Goal: Information Seeking & Learning: Learn about a topic

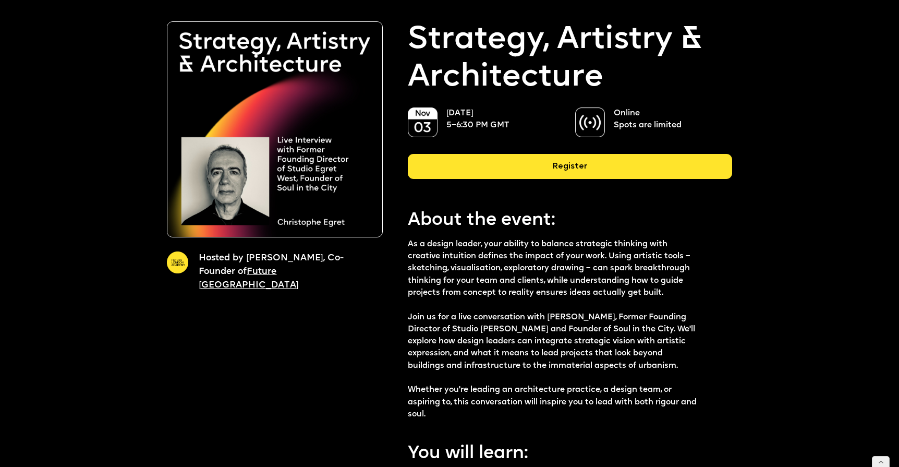
scroll to position [42, 0]
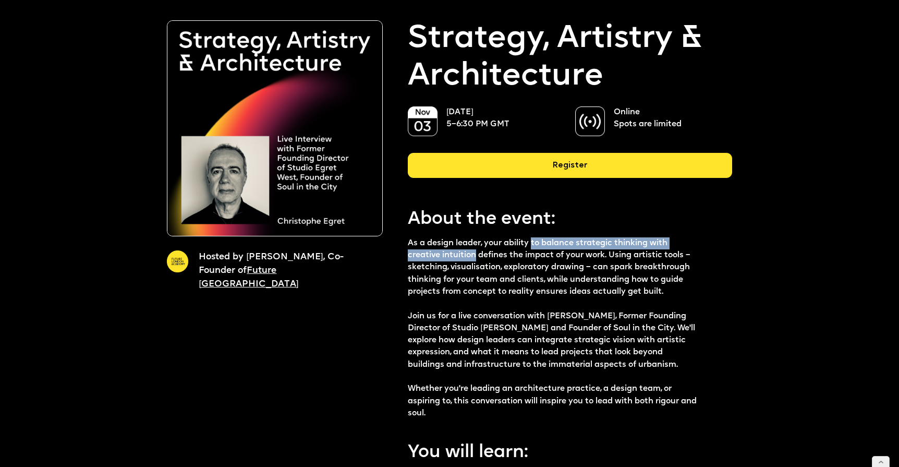
drag, startPoint x: 532, startPoint y: 241, endPoint x: 476, endPoint y: 250, distance: 56.6
click at [476, 250] on p "As a design leader, your ability to balance strategic thinking with creative in…" at bounding box center [554, 328] width 292 height 182
copy p "to balance strategic thinking with creative intuition"
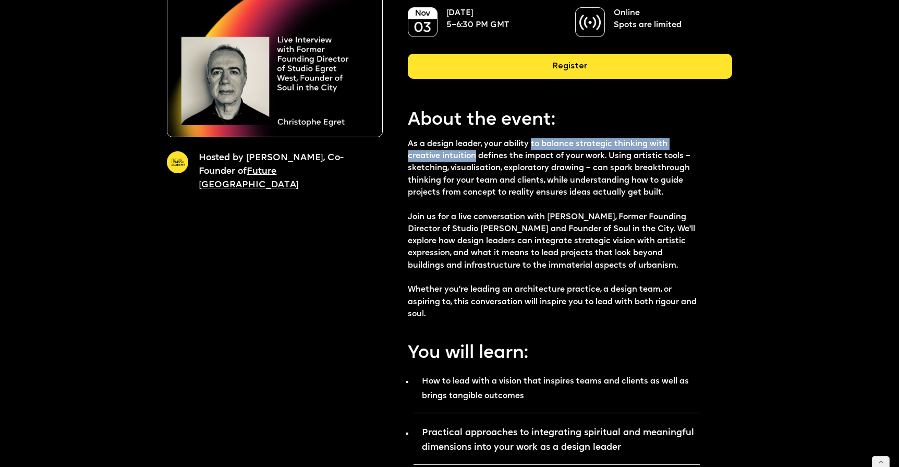
scroll to position [177, 0]
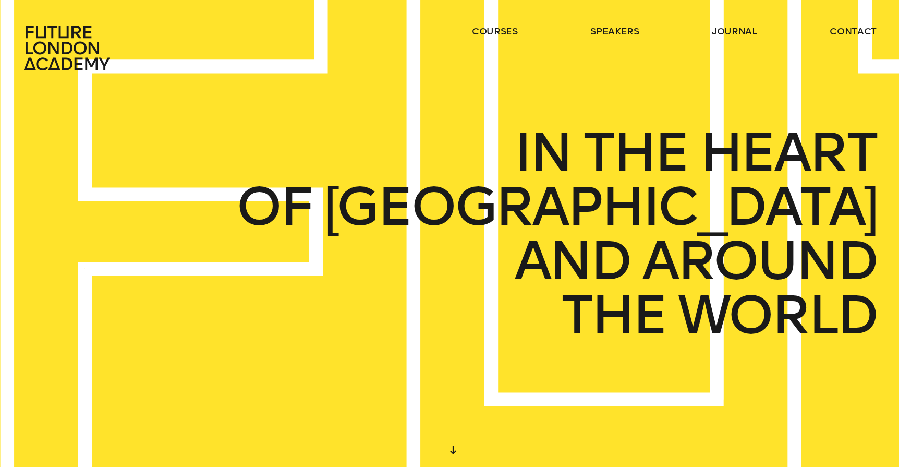
click at [64, 41] on icon at bounding box center [68, 48] width 92 height 46
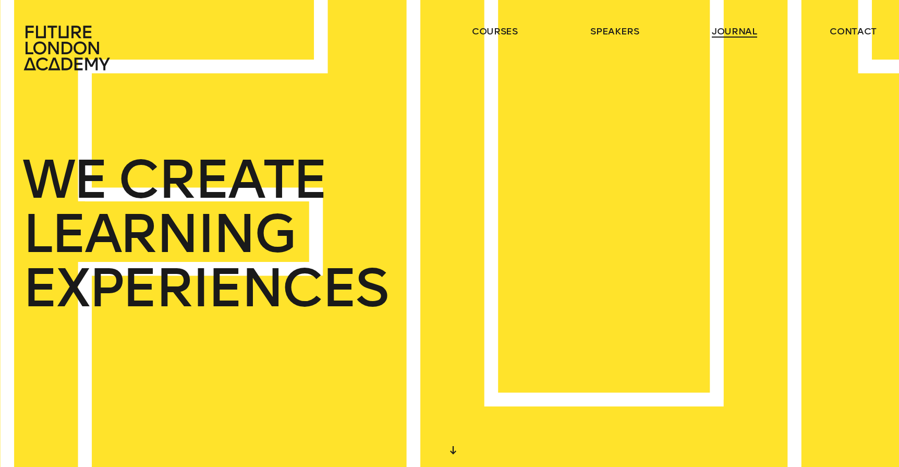
click at [733, 35] on link "journal" at bounding box center [734, 31] width 45 height 13
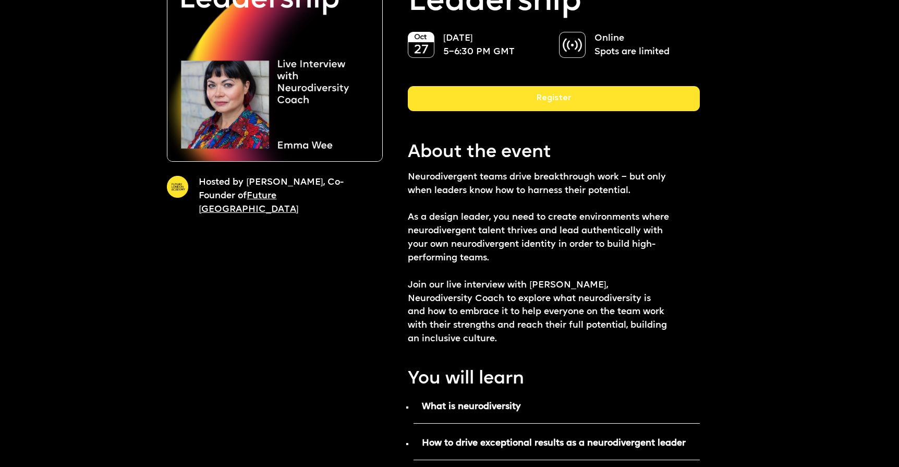
scroll to position [143, 0]
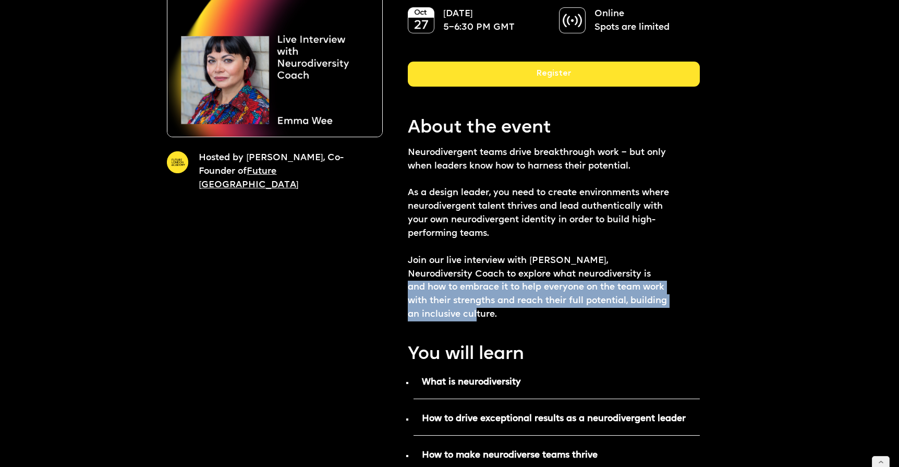
drag, startPoint x: 608, startPoint y: 273, endPoint x: 606, endPoint y: 312, distance: 39.7
click at [606, 312] on p "Neurodivergent teams drive breakthrough work – but only when leaders know how t…" at bounding box center [539, 233] width 262 height 175
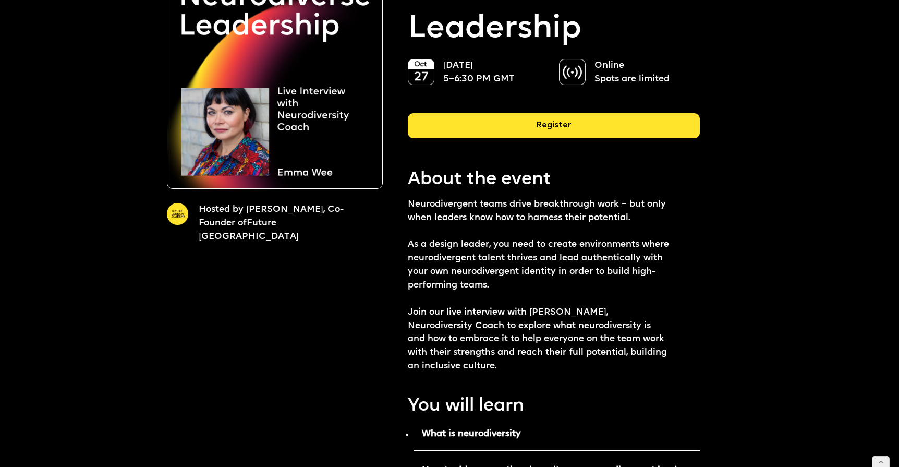
scroll to position [95, 0]
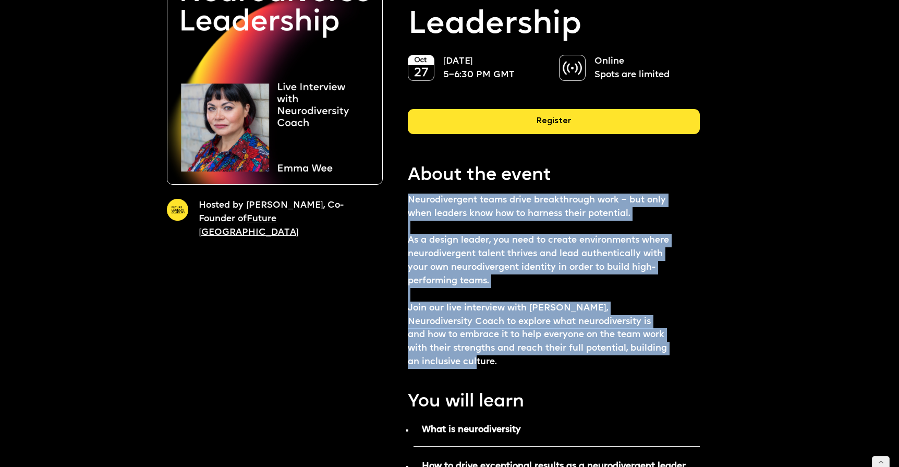
drag, startPoint x: 421, startPoint y: 211, endPoint x: 500, endPoint y: 358, distance: 166.4
click at [500, 358] on p "Neurodivergent teams drive breakthrough work – but only when leaders know how t…" at bounding box center [539, 281] width 262 height 175
copy p "Neurodivergent teams drive breakthrough work – but only when leaders know how t…"
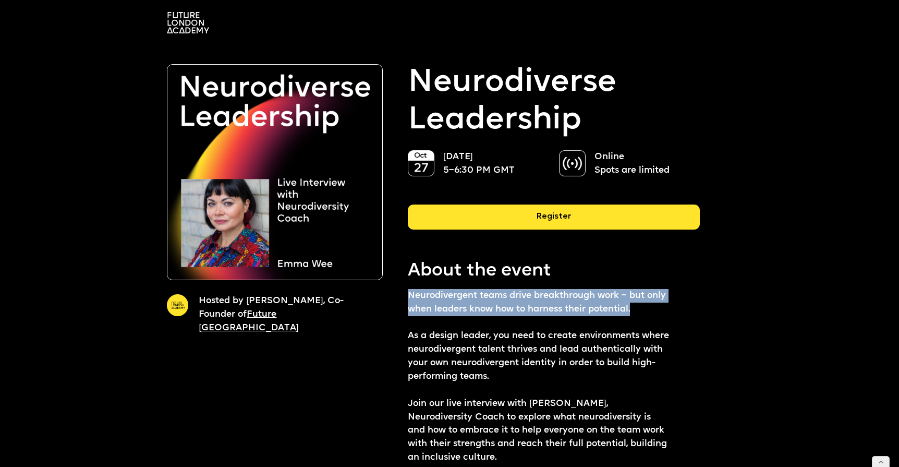
drag, startPoint x: 408, startPoint y: 296, endPoint x: 645, endPoint y: 308, distance: 237.6
click at [645, 308] on p "Neurodivergent teams drive breakthrough work – but only when leaders know how t…" at bounding box center [539, 376] width 262 height 175
copy p "Neurodivergent teams drive breakthrough work – but only when leaders know how t…"
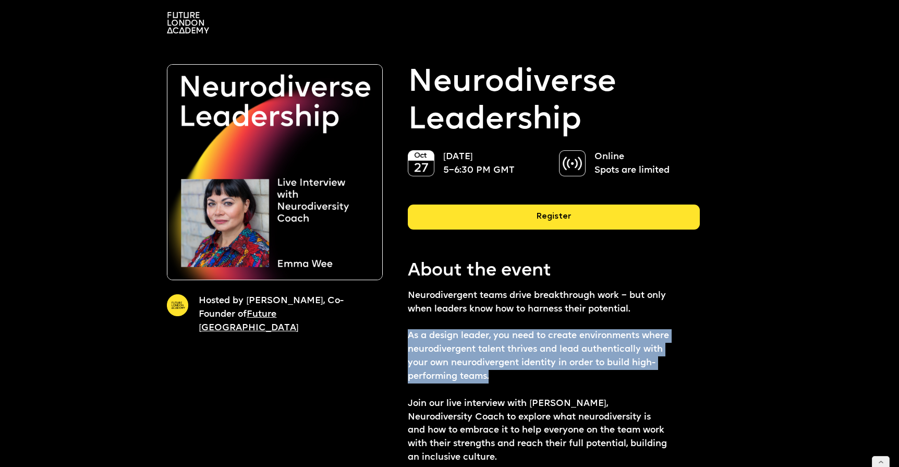
drag, startPoint x: 499, startPoint y: 379, endPoint x: 406, endPoint y: 340, distance: 101.2
copy p "As a design leader, you need to create environments where neurodivergent talent…"
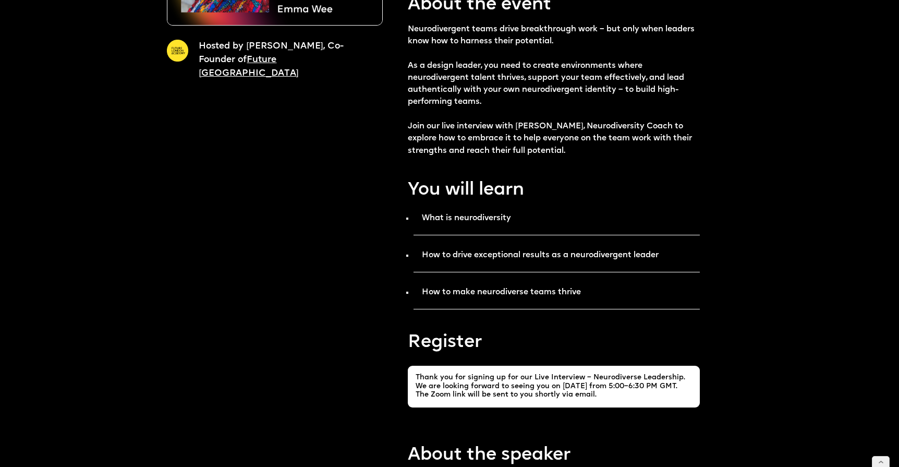
click at [490, 254] on strong "How to drive exceptional results as a neurodivergent leader" at bounding box center [540, 255] width 237 height 8
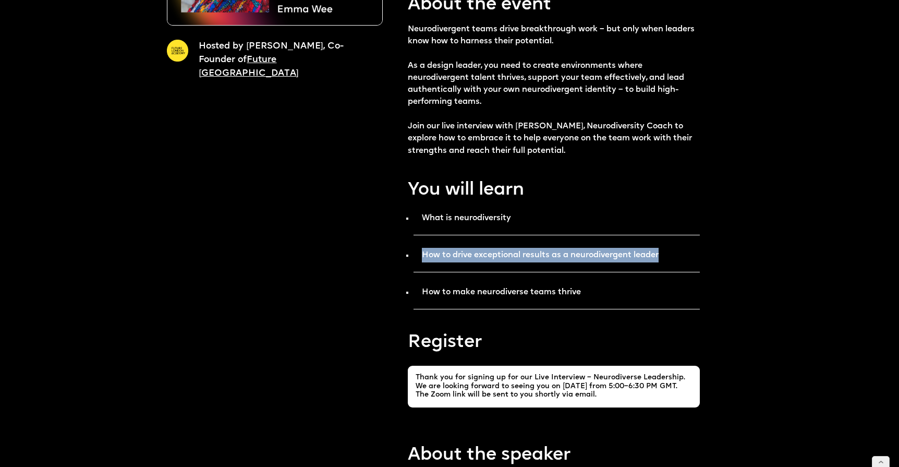
click at [490, 254] on strong "How to drive exceptional results as a neurodivergent leader" at bounding box center [540, 255] width 237 height 8
copy strong "How to drive exceptional results as a neurodivergent leader"
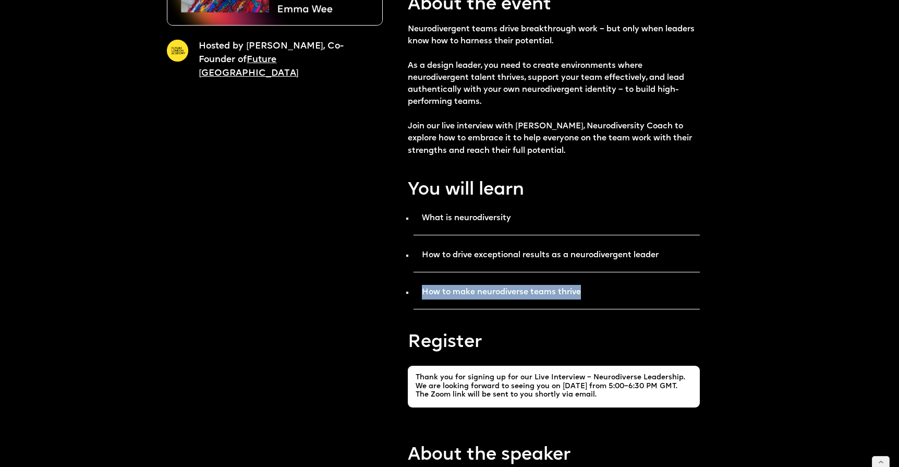
drag, startPoint x: 584, startPoint y: 292, endPoint x: 422, endPoint y: 292, distance: 162.2
click at [422, 292] on p "How to make neurodiverse teams thrive" at bounding box center [557, 295] width 286 height 27
copy strong "How to make neurodiverse teams thrive"
